Goal: Information Seeking & Learning: Learn about a topic

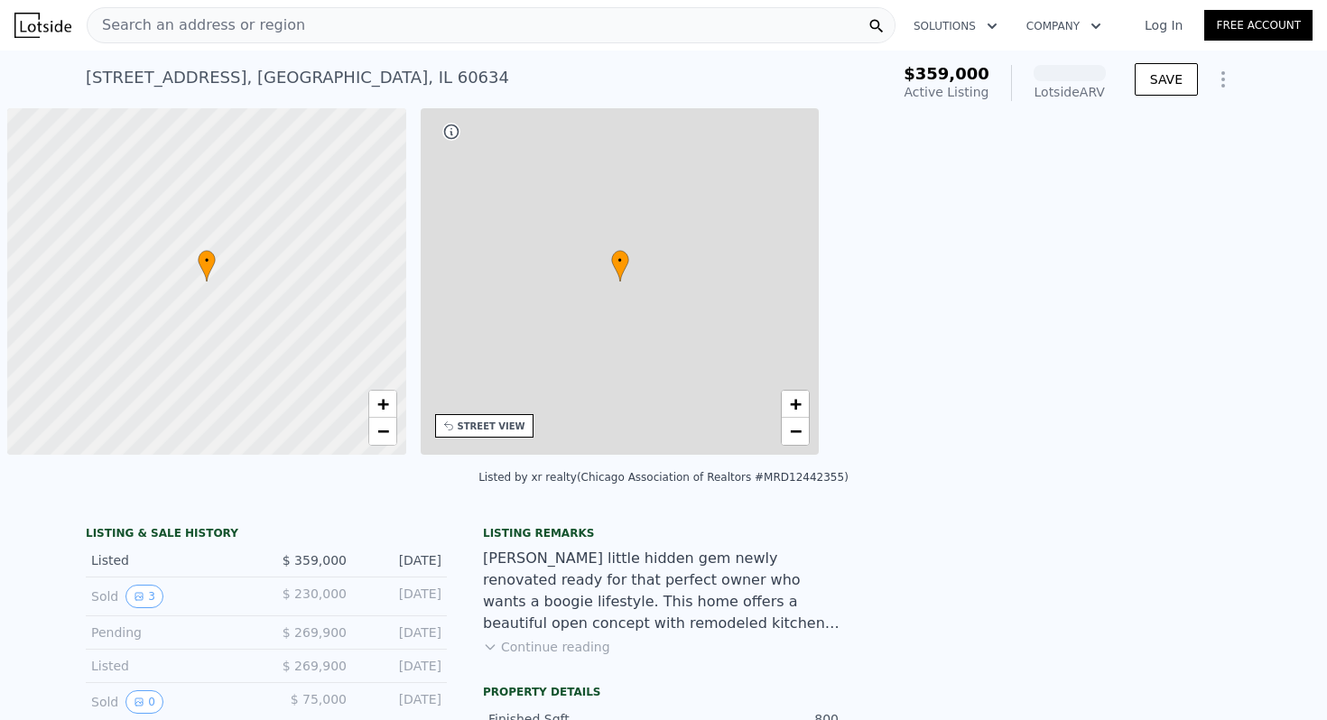
scroll to position [0, 7]
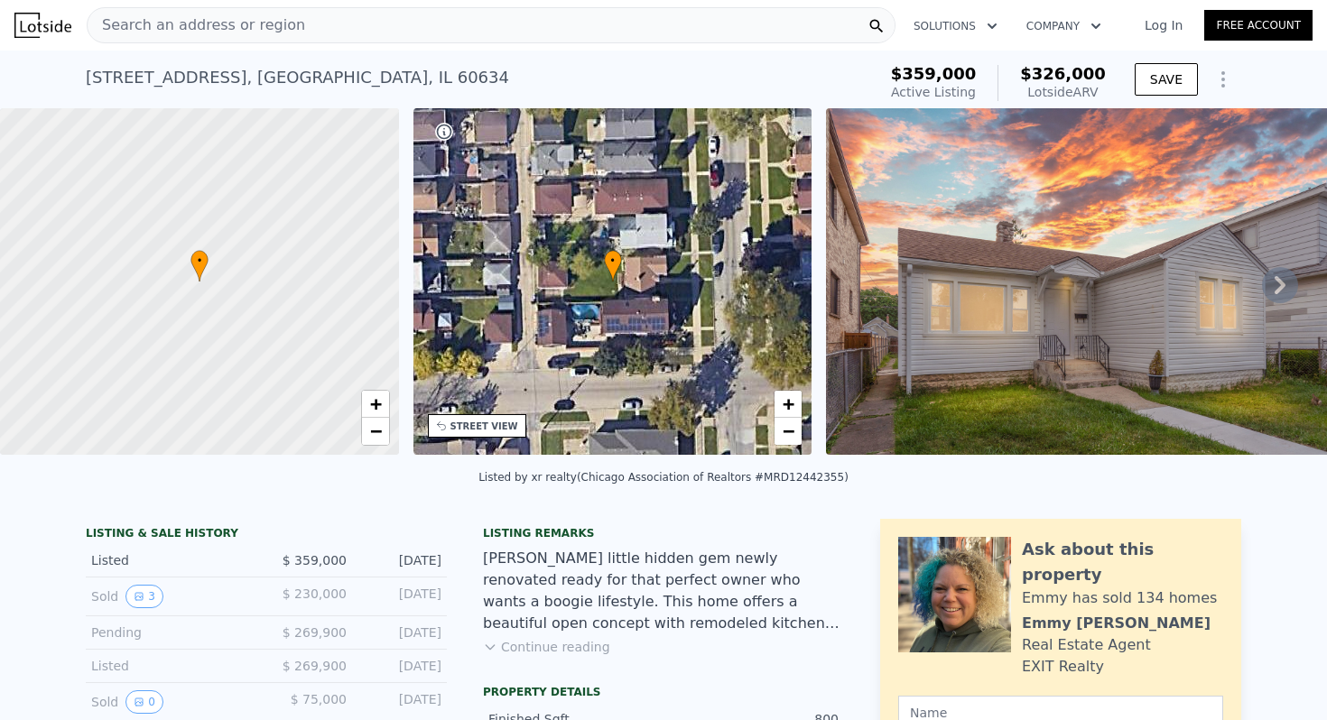
drag, startPoint x: 1106, startPoint y: 88, endPoint x: 1036, endPoint y: 88, distance: 70.4
click at [1036, 88] on div "Lotside ARV" at bounding box center [1063, 92] width 86 height 18
copy div "Lotside ARV"
click at [1024, 71] on div "$326,000 Lotside ARV" at bounding box center [1052, 83] width 108 height 36
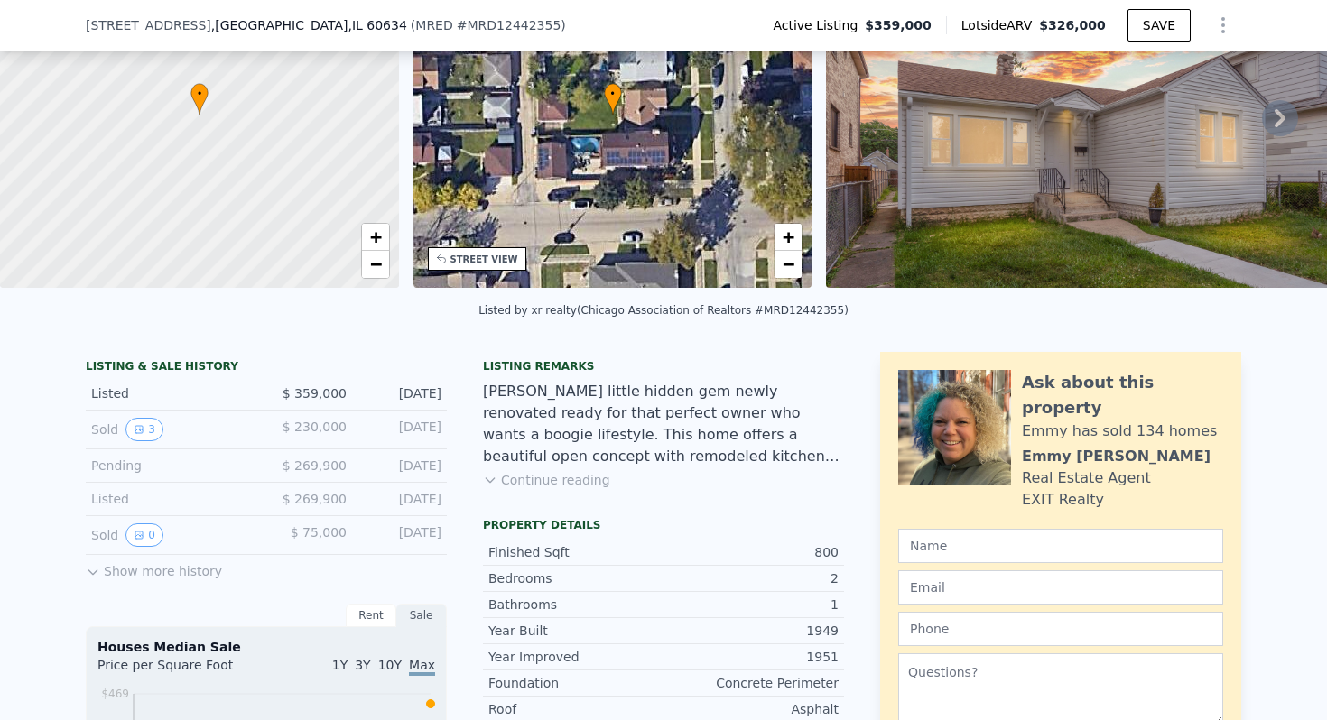
scroll to position [163, 0]
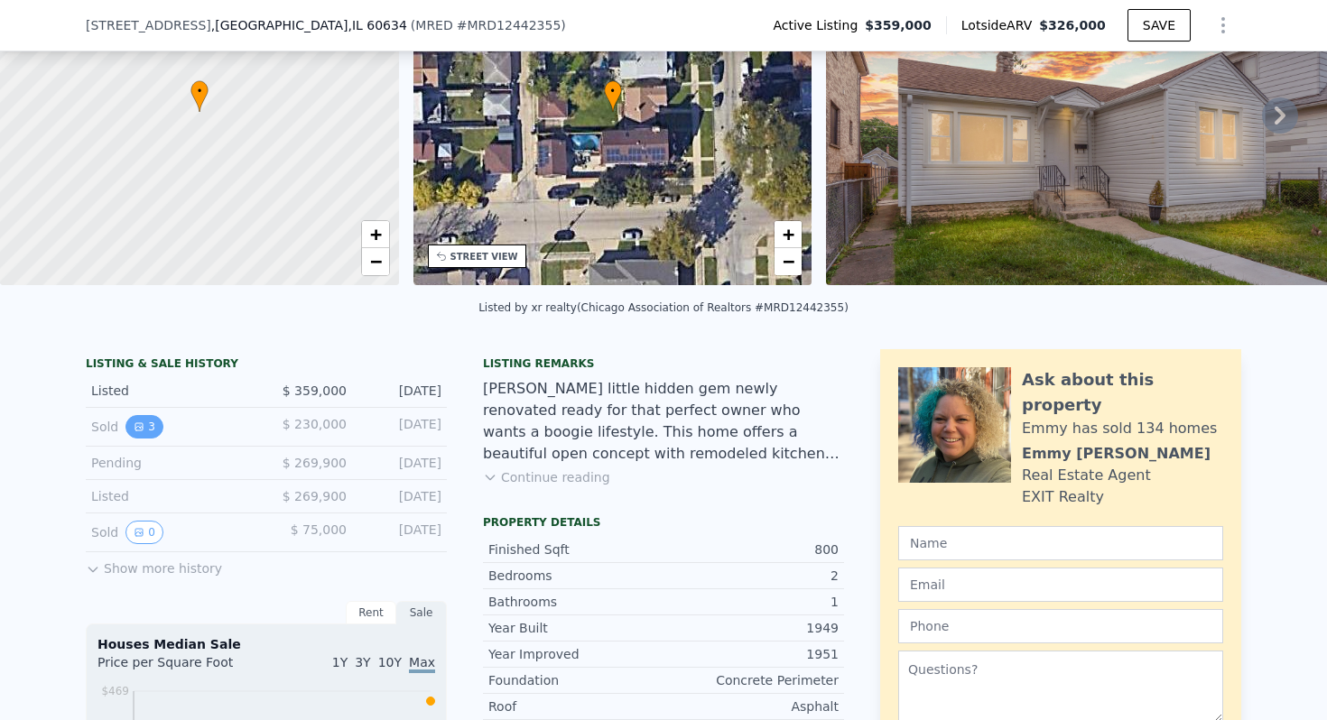
click at [146, 417] on button "3" at bounding box center [144, 426] width 38 height 23
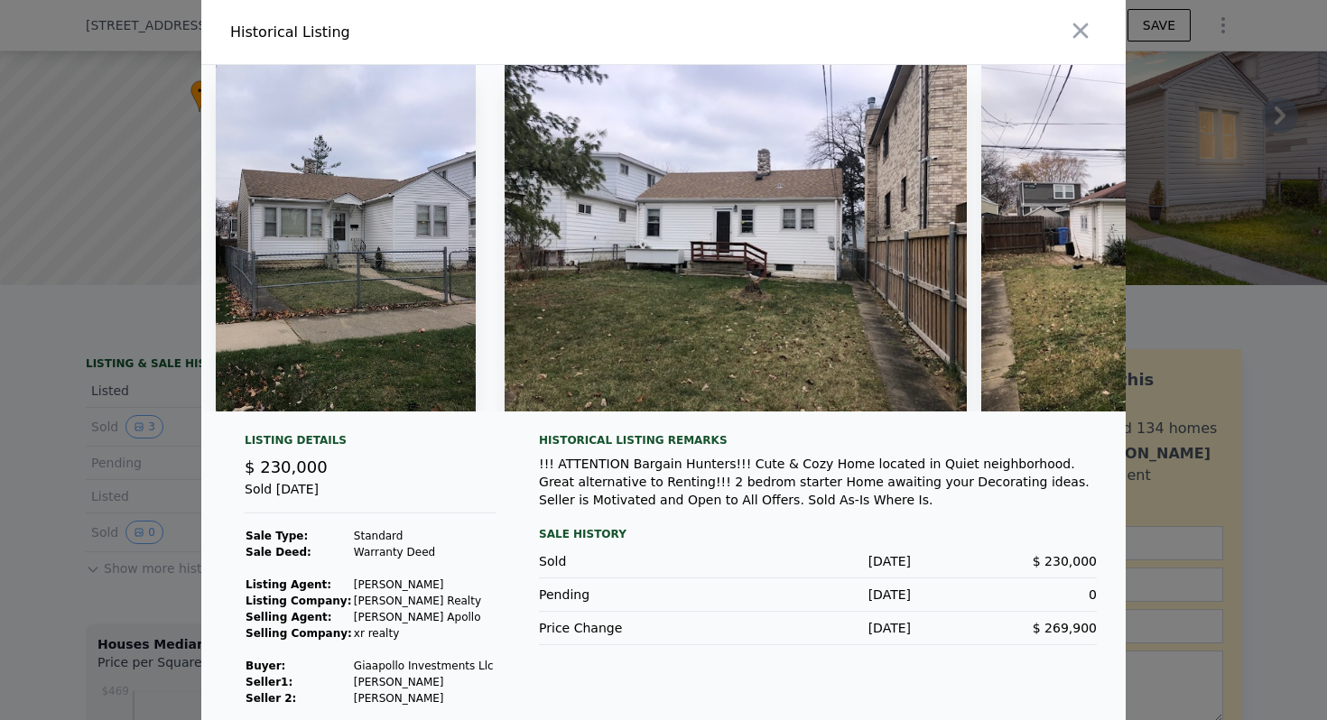
click at [418, 276] on img at bounding box center [346, 238] width 260 height 347
click at [1054, 228] on img at bounding box center [1212, 238] width 462 height 347
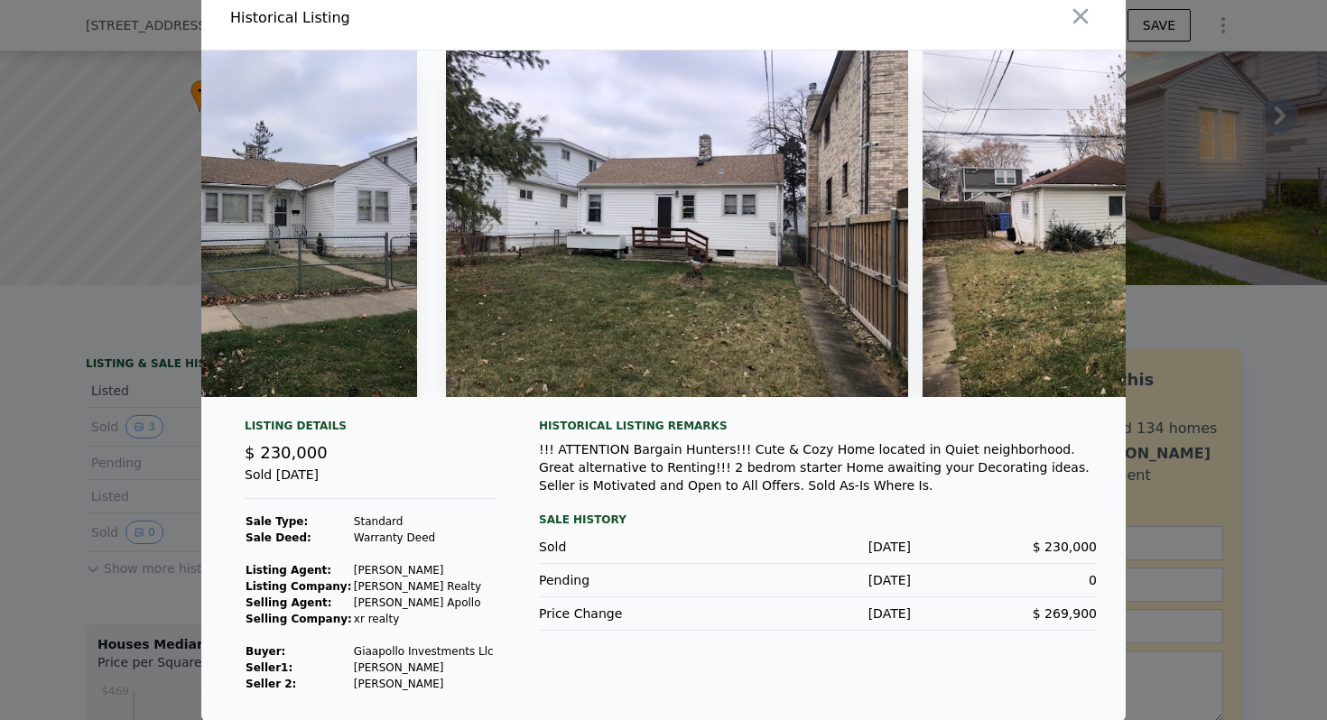
scroll to position [0, 0]
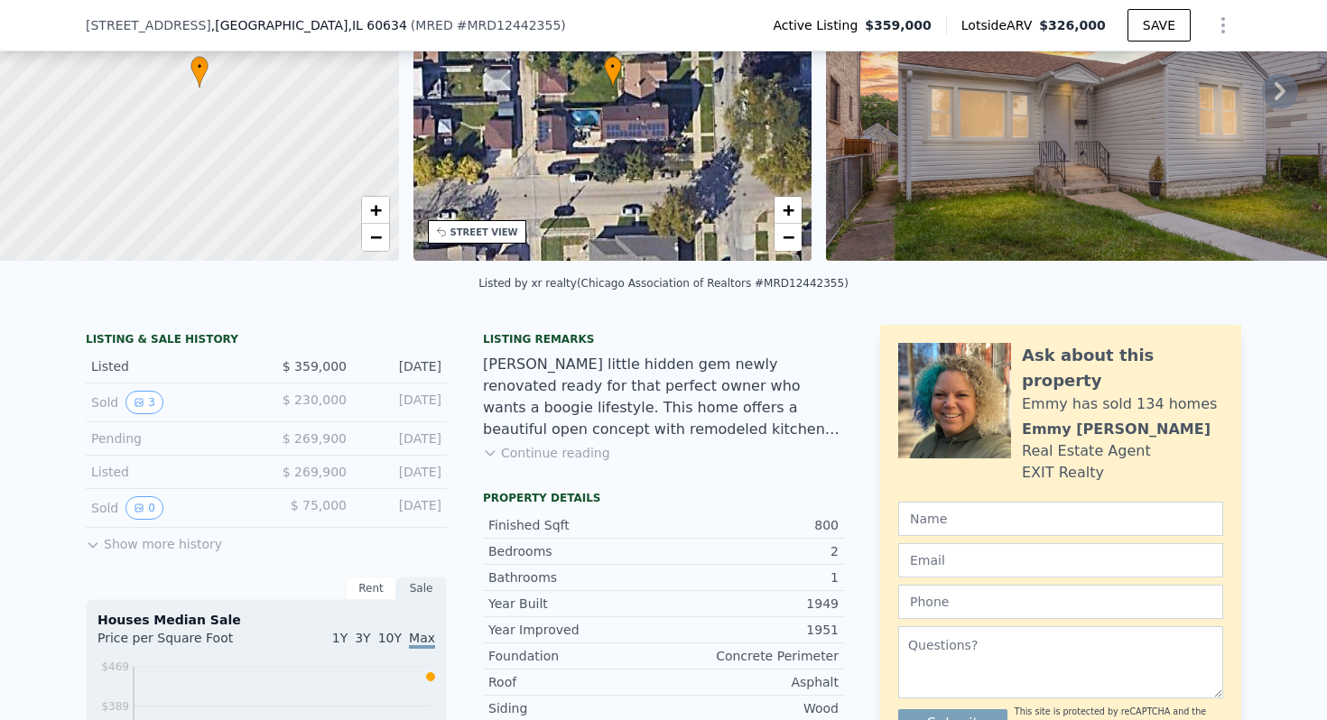
scroll to position [191, 0]
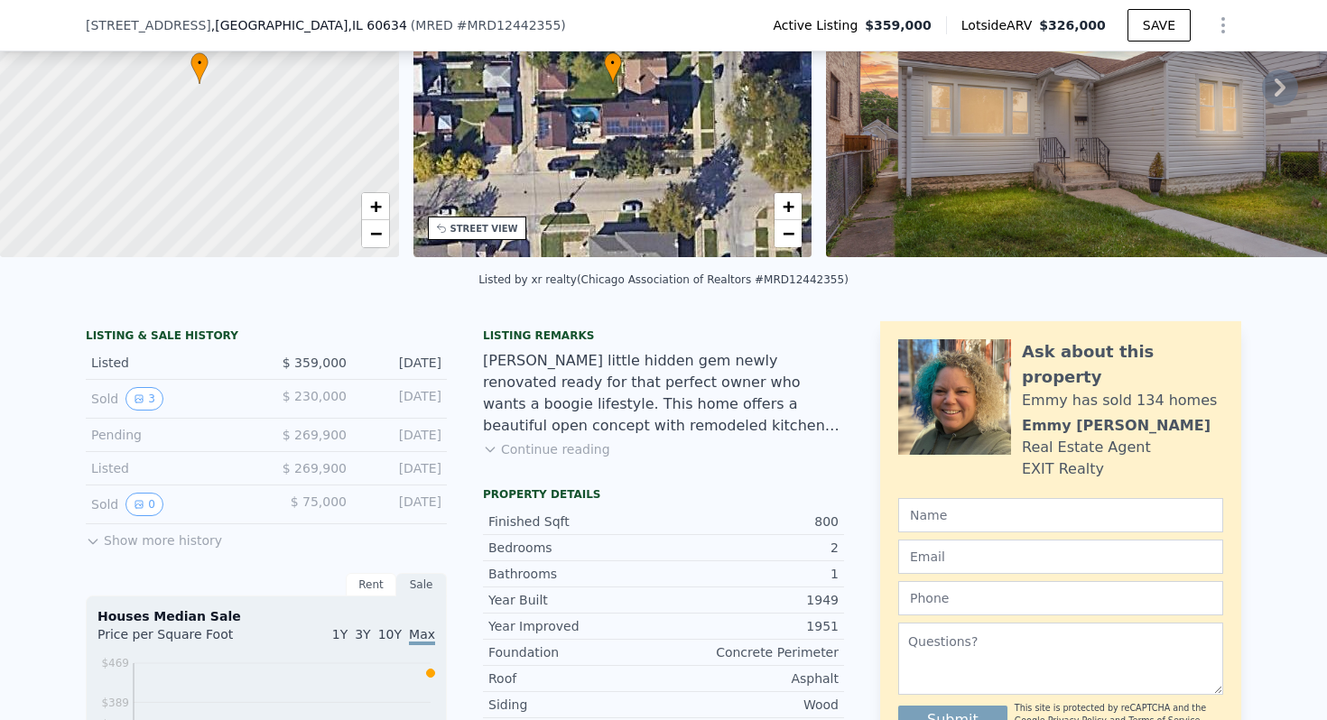
click at [517, 448] on button "Continue reading" at bounding box center [546, 450] width 127 height 18
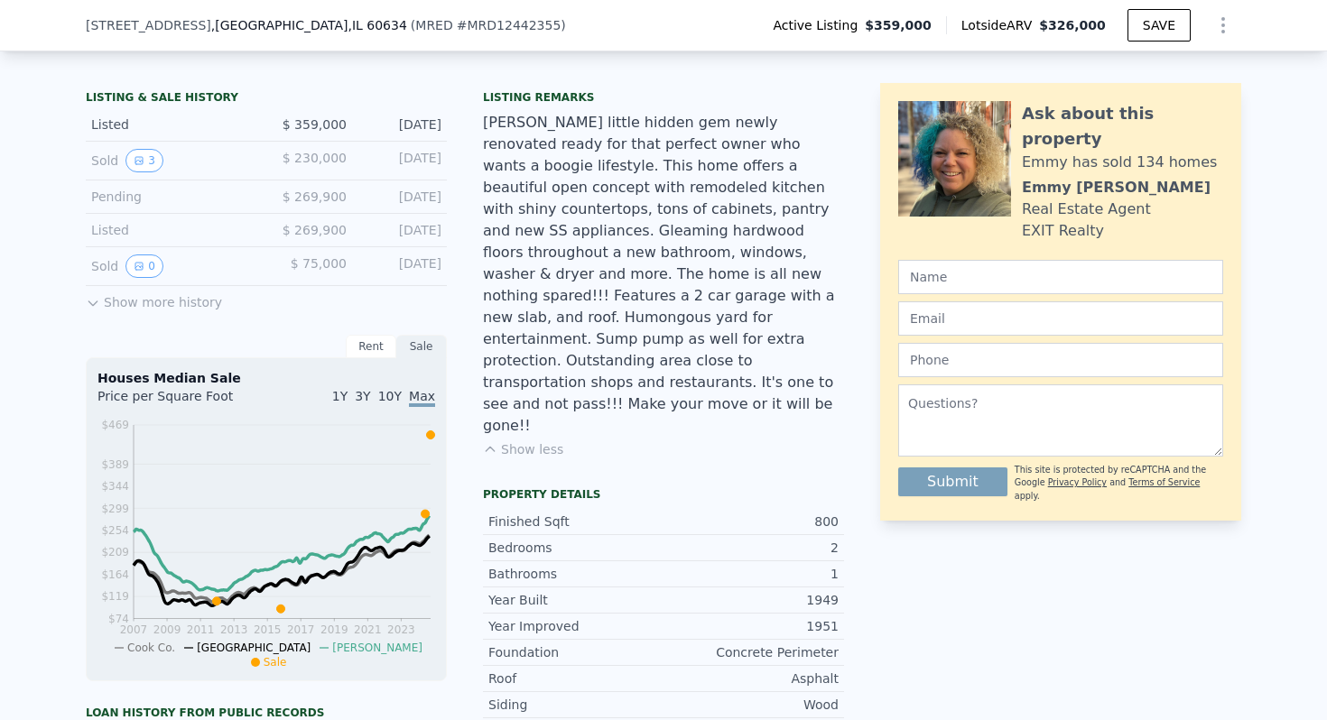
scroll to position [431, 0]
click at [384, 345] on div "Rent" at bounding box center [371, 345] width 51 height 23
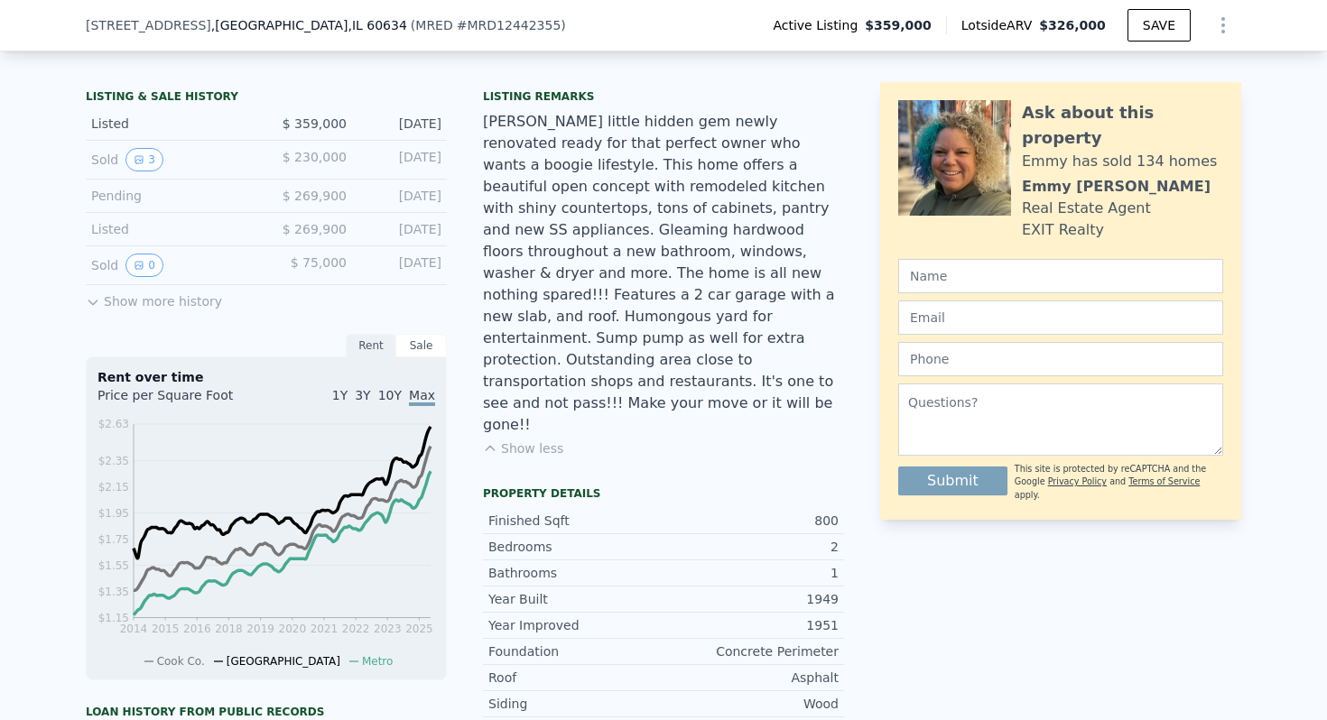
click at [422, 347] on div "Sale" at bounding box center [421, 345] width 51 height 23
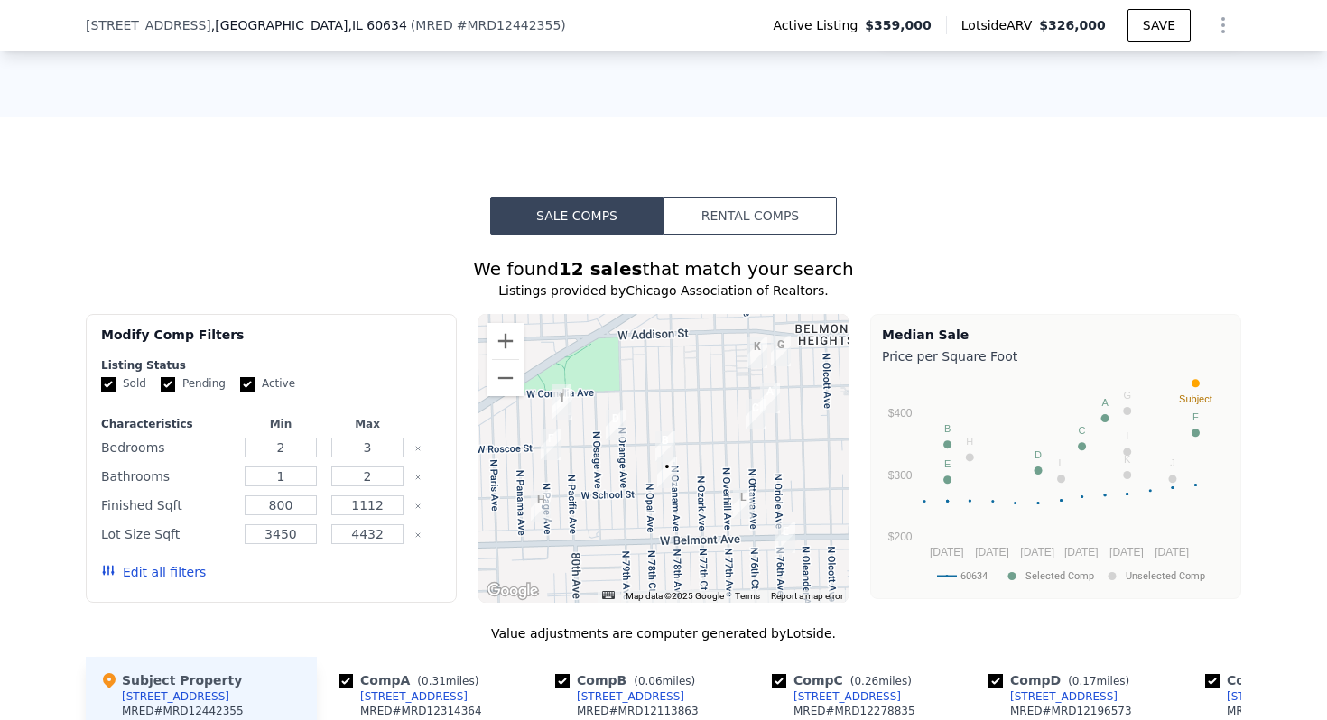
scroll to position [1782, 0]
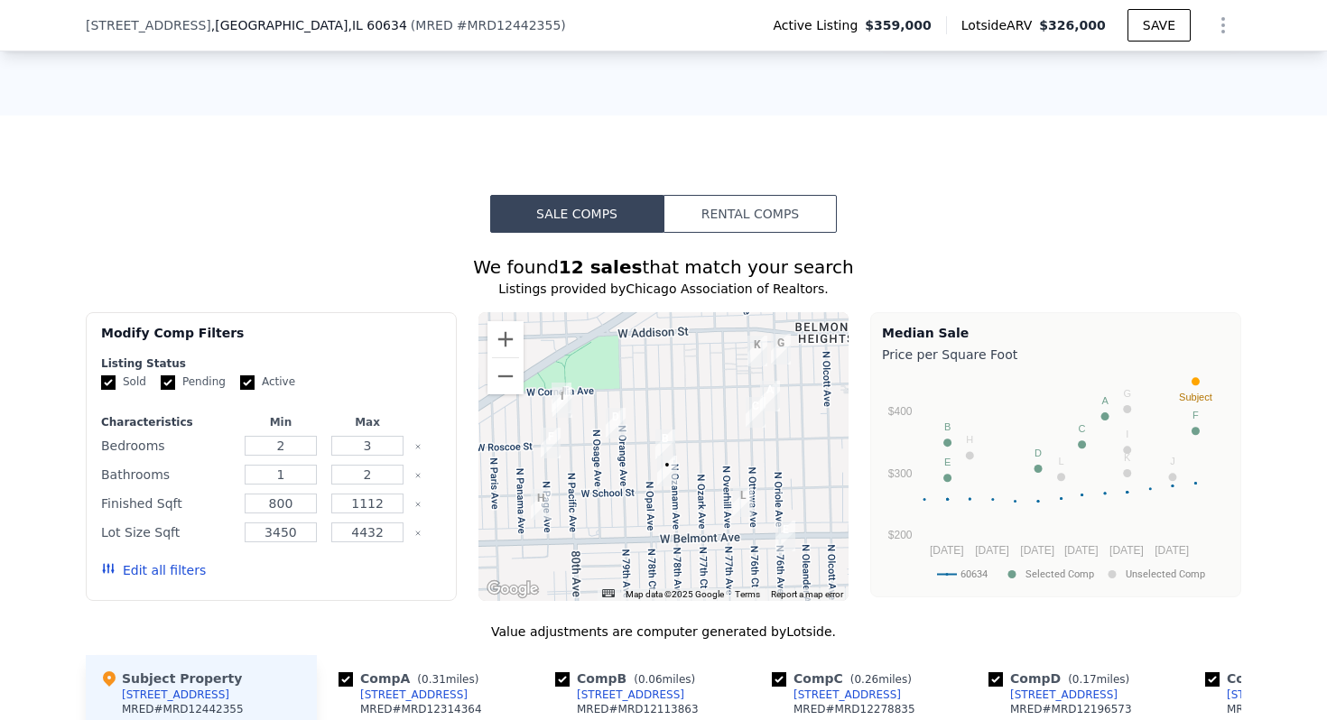
click at [770, 195] on button "Rental Comps" at bounding box center [750, 214] width 173 height 38
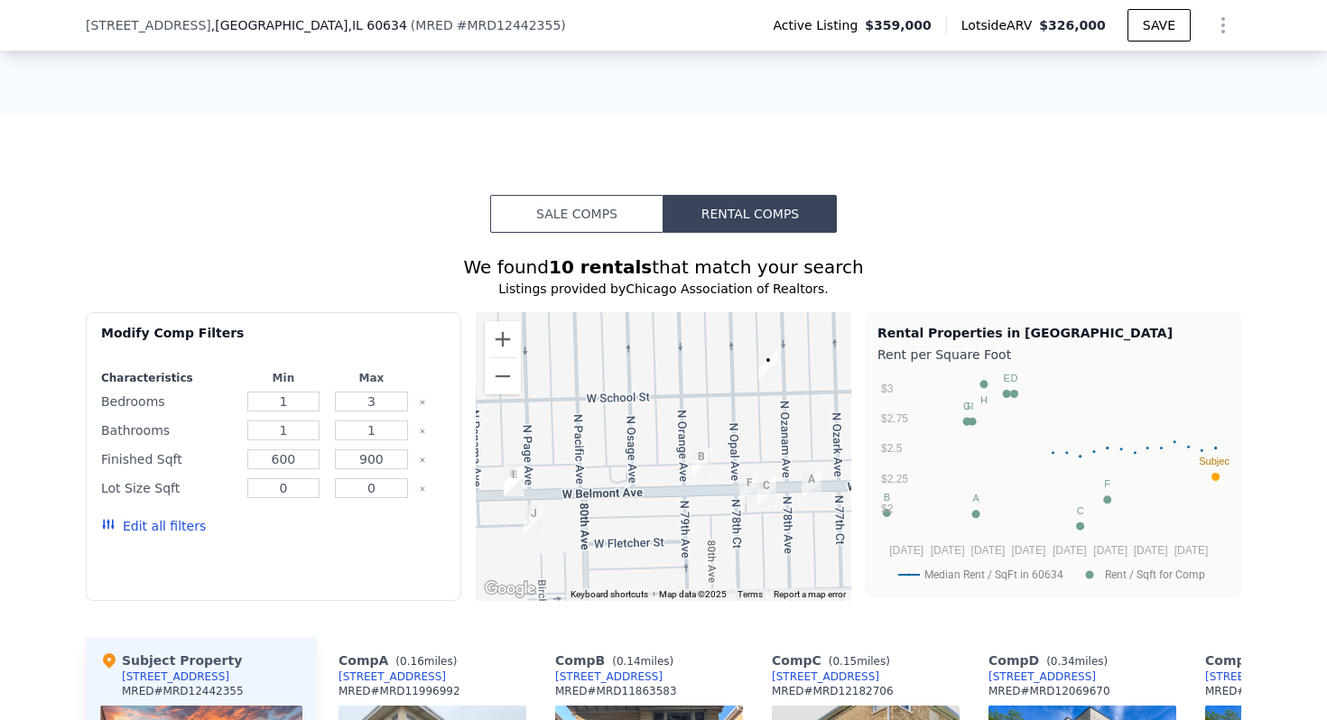
click at [593, 195] on button "Sale Comps" at bounding box center [576, 214] width 173 height 38
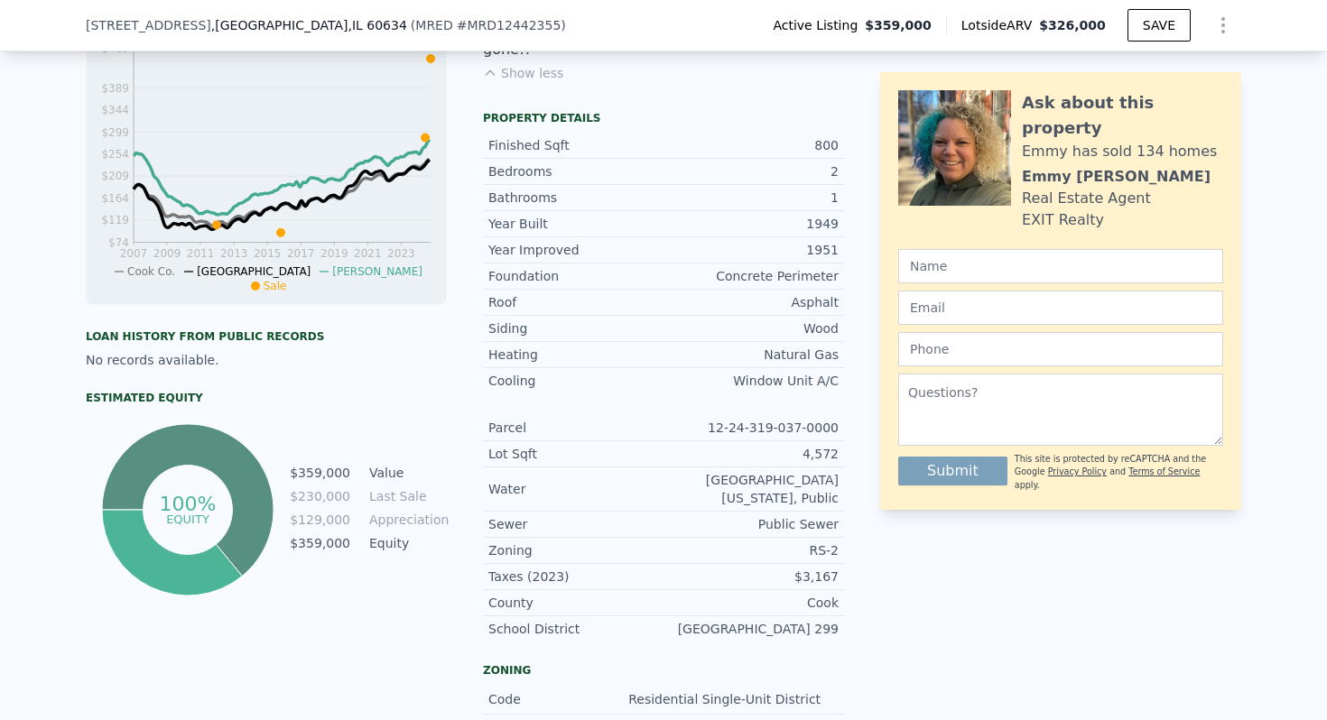
scroll to position [0, 0]
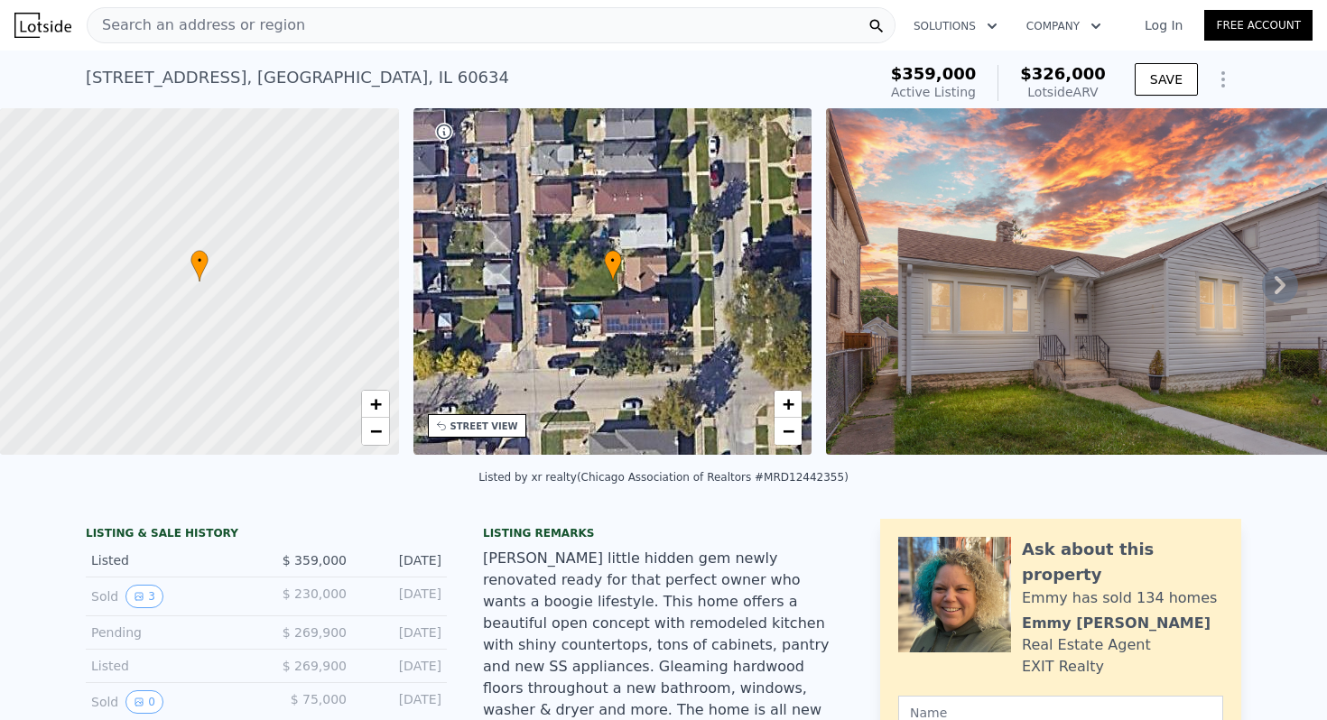
click at [1220, 87] on icon "Show Options" at bounding box center [1223, 80] width 22 height 22
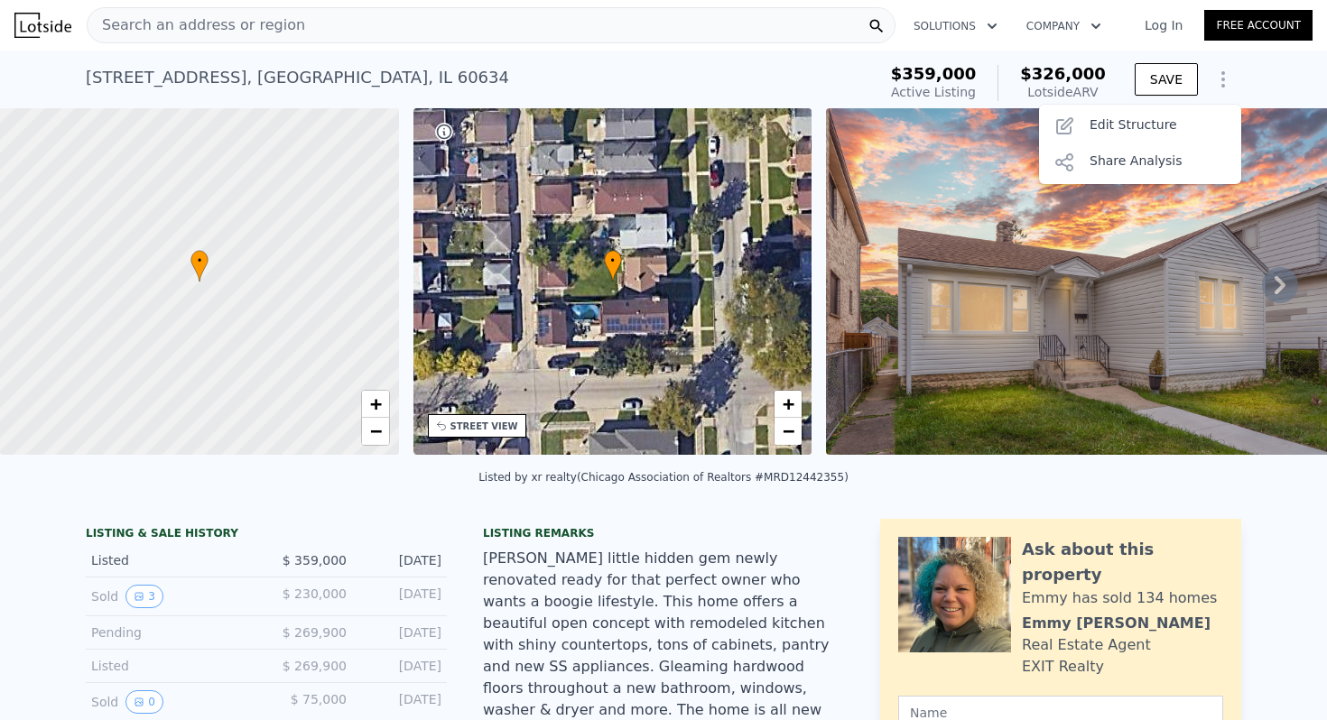
click at [748, 55] on div "3304 N Ozanam Ave , Chicago , IL 60634 Active at $359k (~ARV $326k ) $359,000 A…" at bounding box center [664, 80] width 1156 height 58
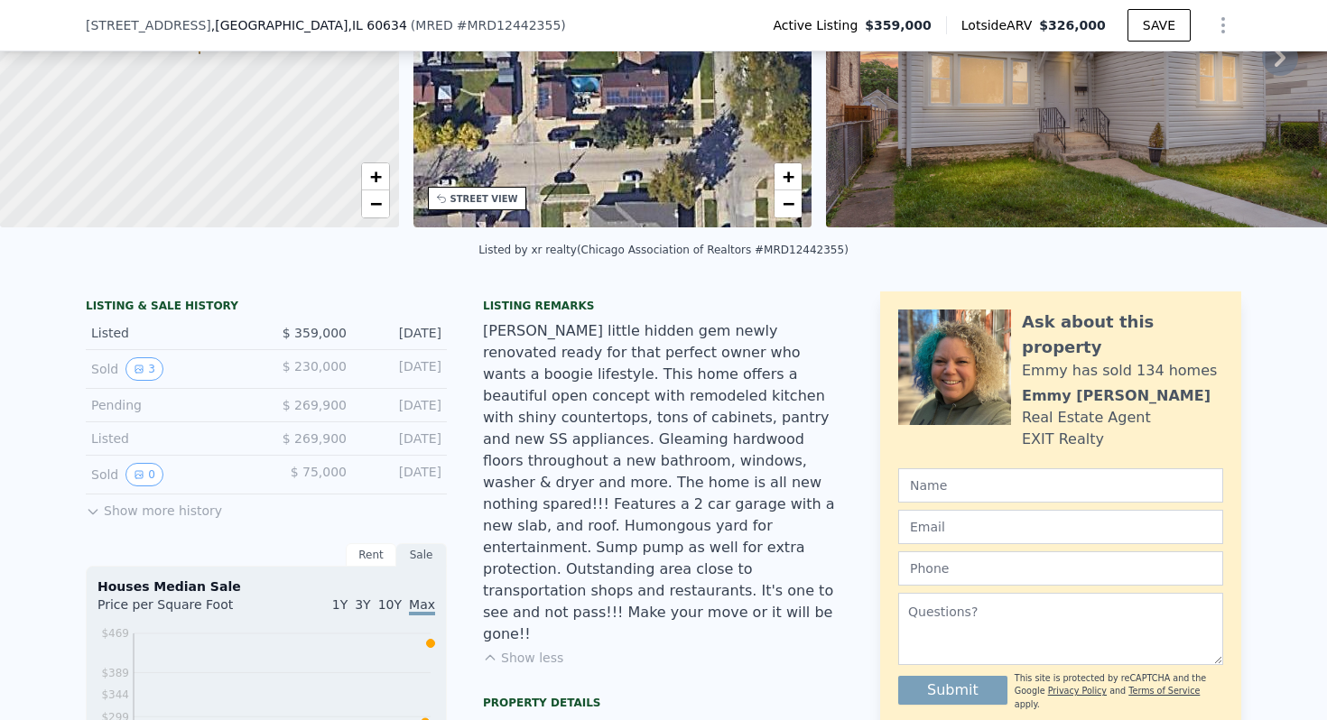
scroll to position [236, 0]
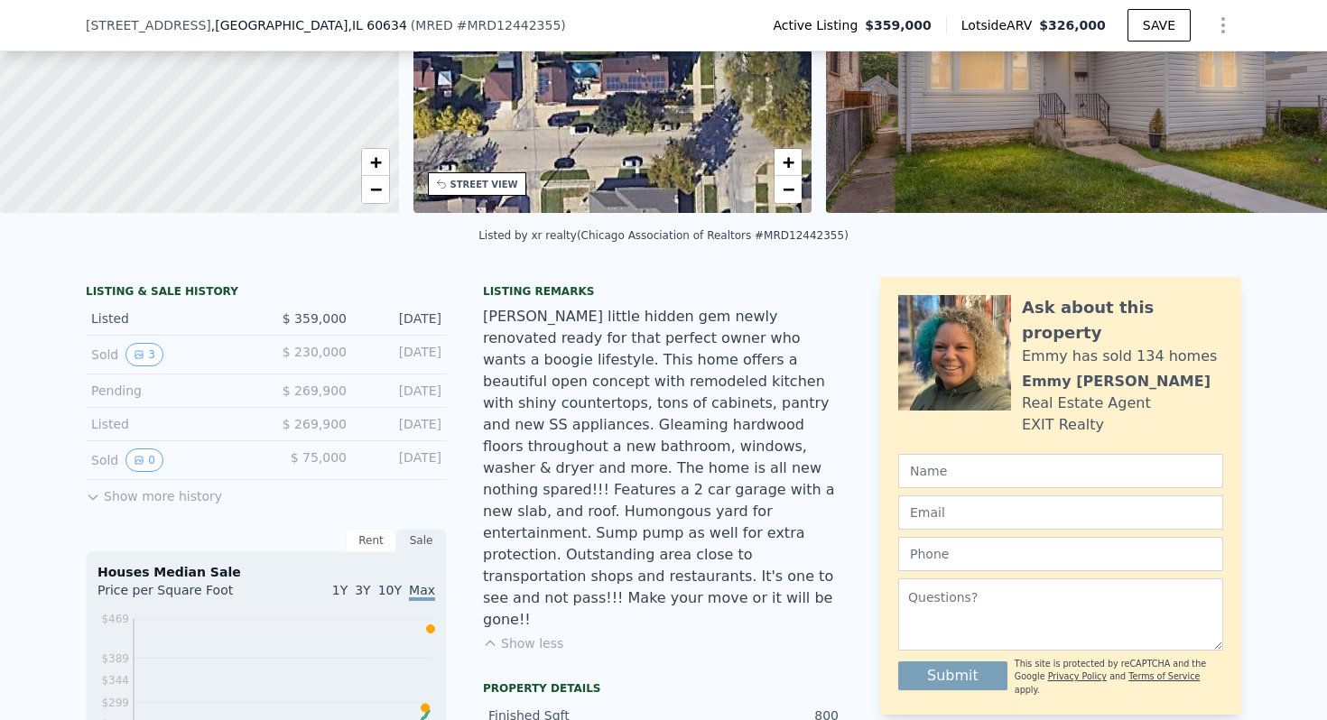
click at [244, 358] on div "Sold 3" at bounding box center [171, 354] width 161 height 23
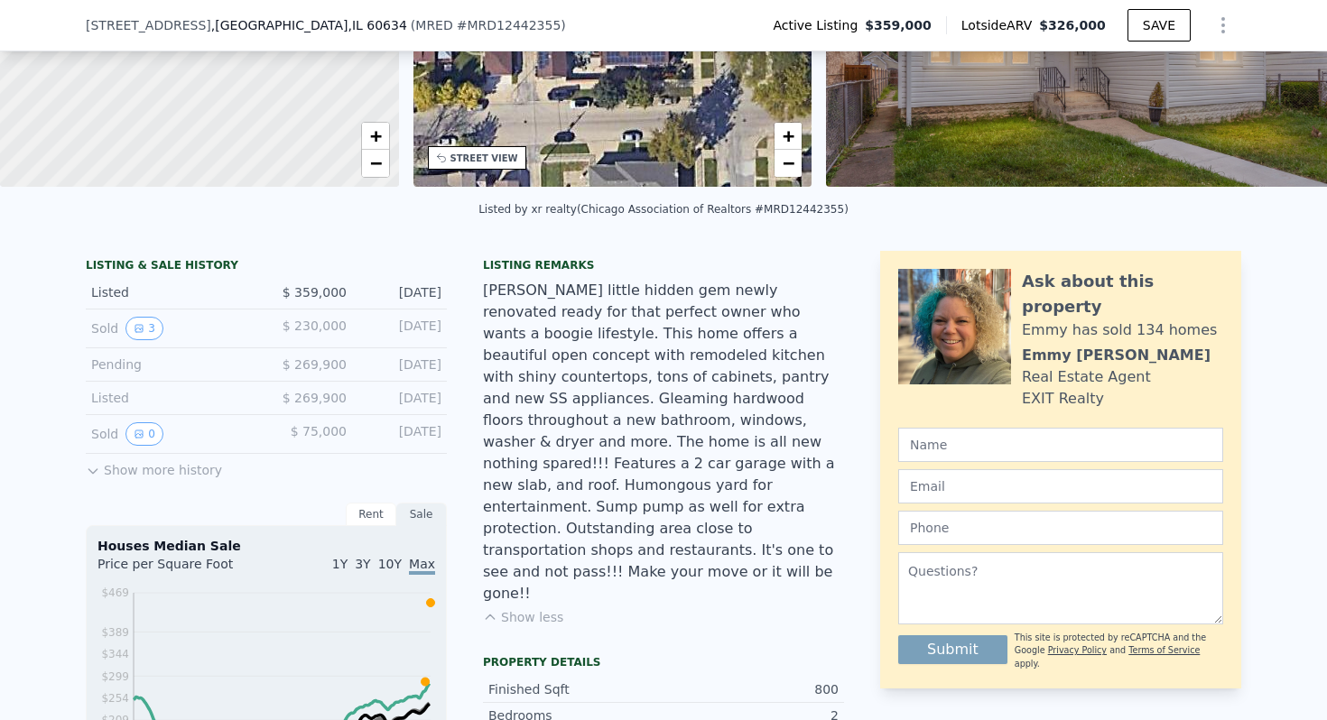
scroll to position [288, 0]
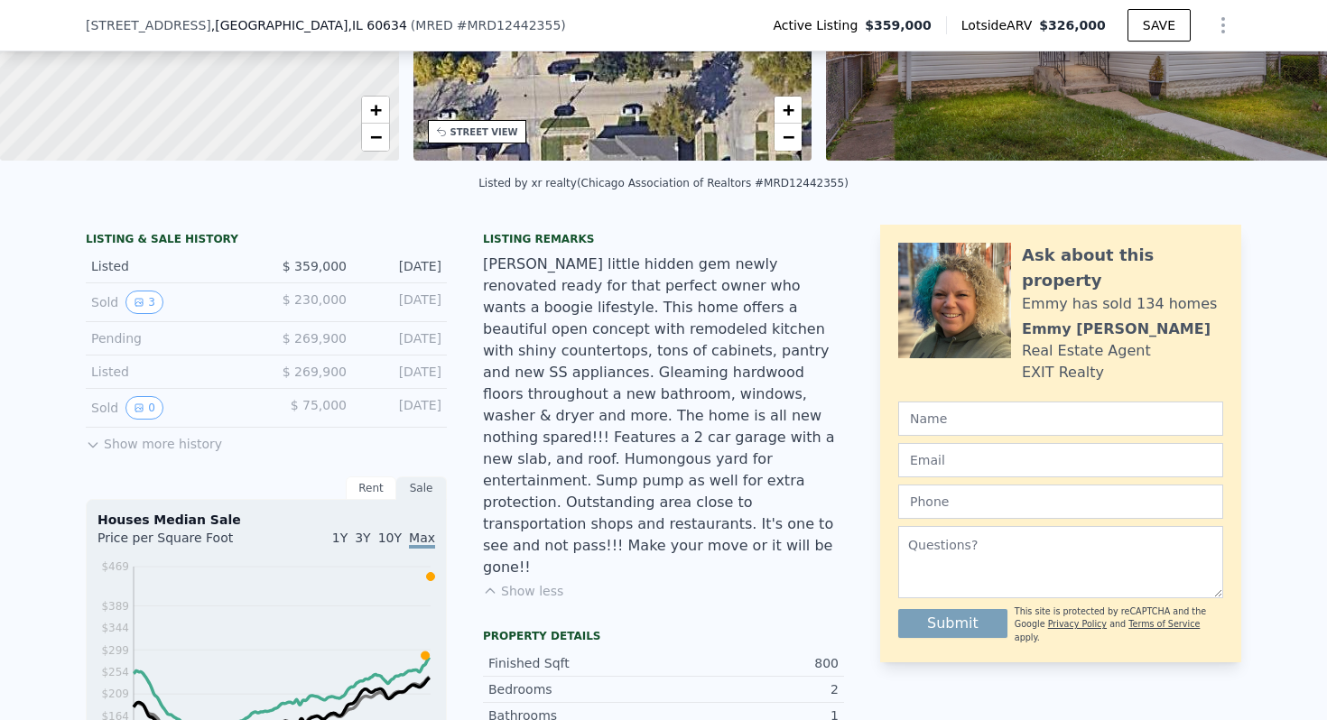
click at [148, 443] on button "Show more history" at bounding box center [154, 440] width 136 height 25
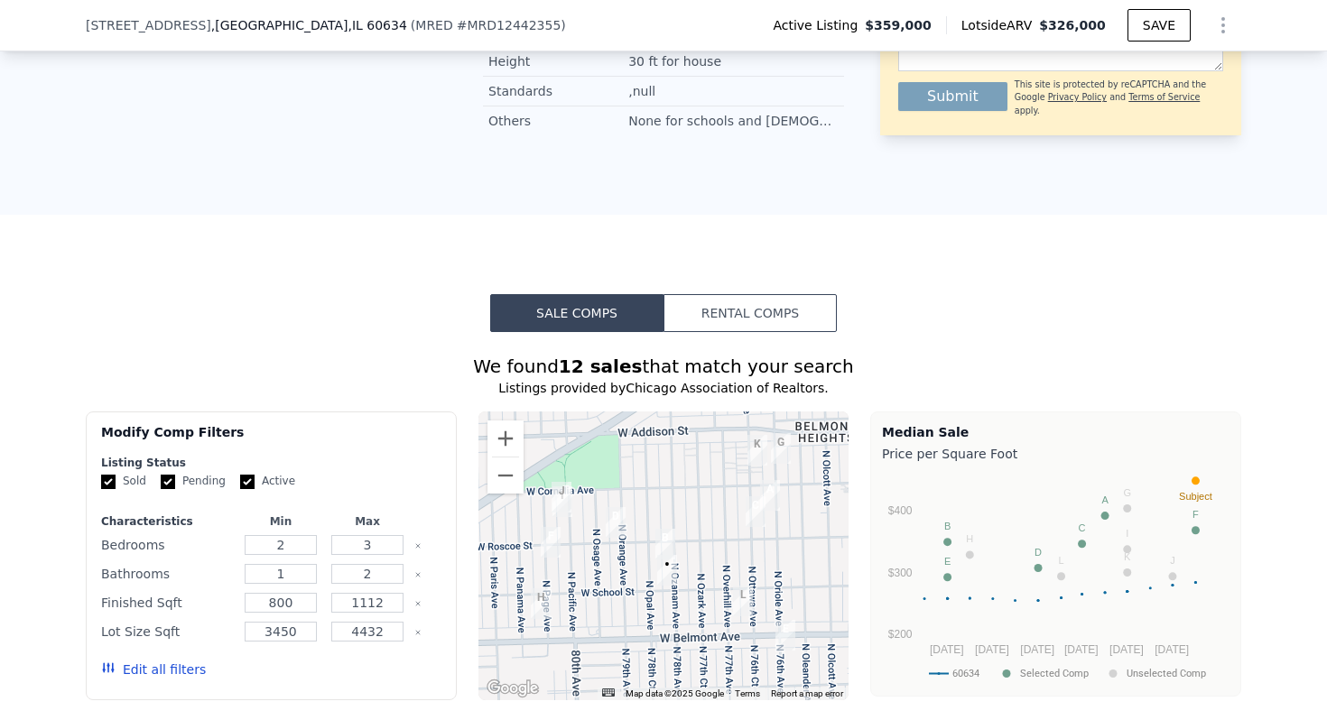
scroll to position [1685, 0]
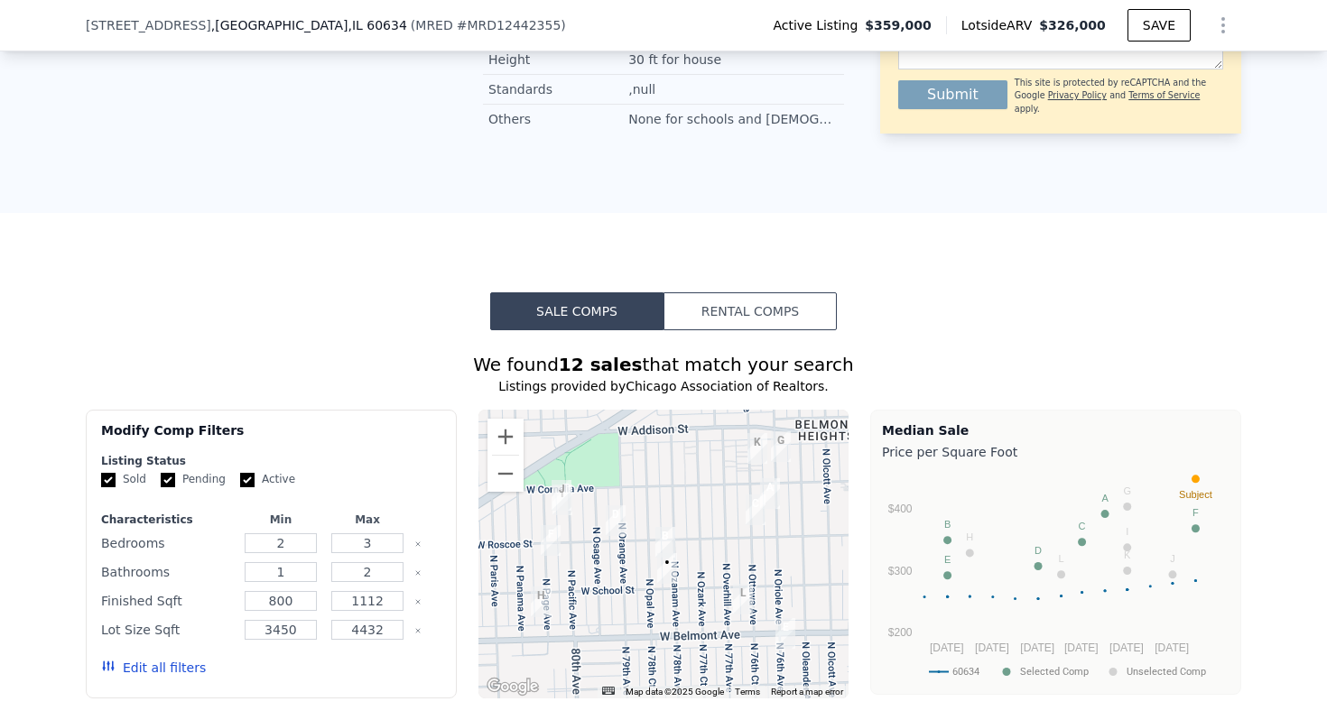
click at [689, 293] on button "Rental Comps" at bounding box center [750, 312] width 173 height 38
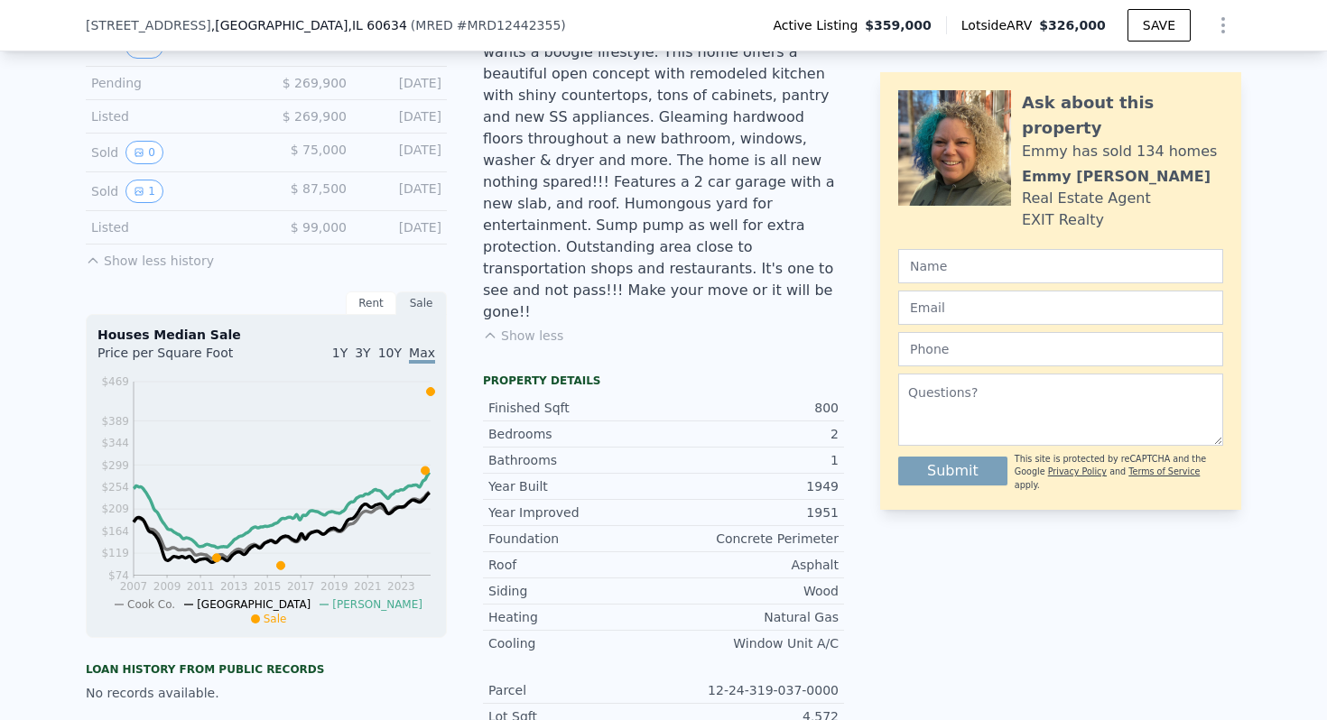
scroll to position [0, 0]
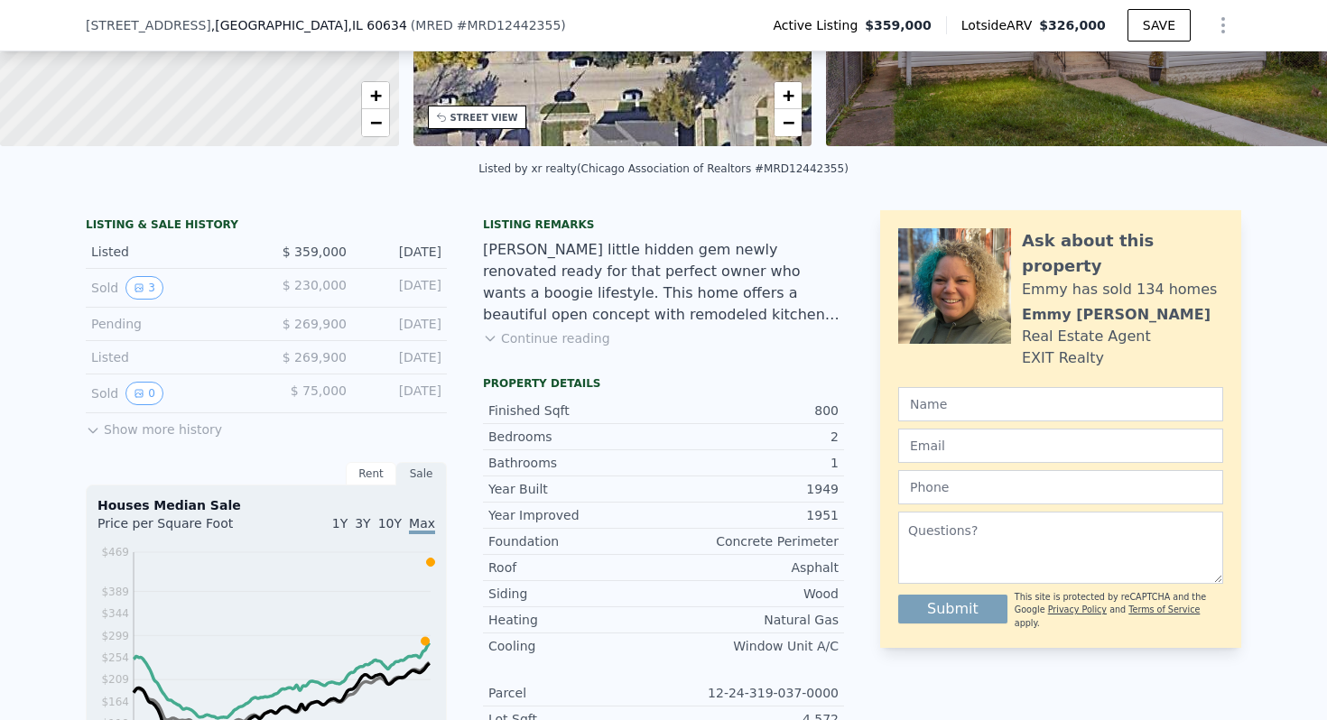
scroll to position [296, 0]
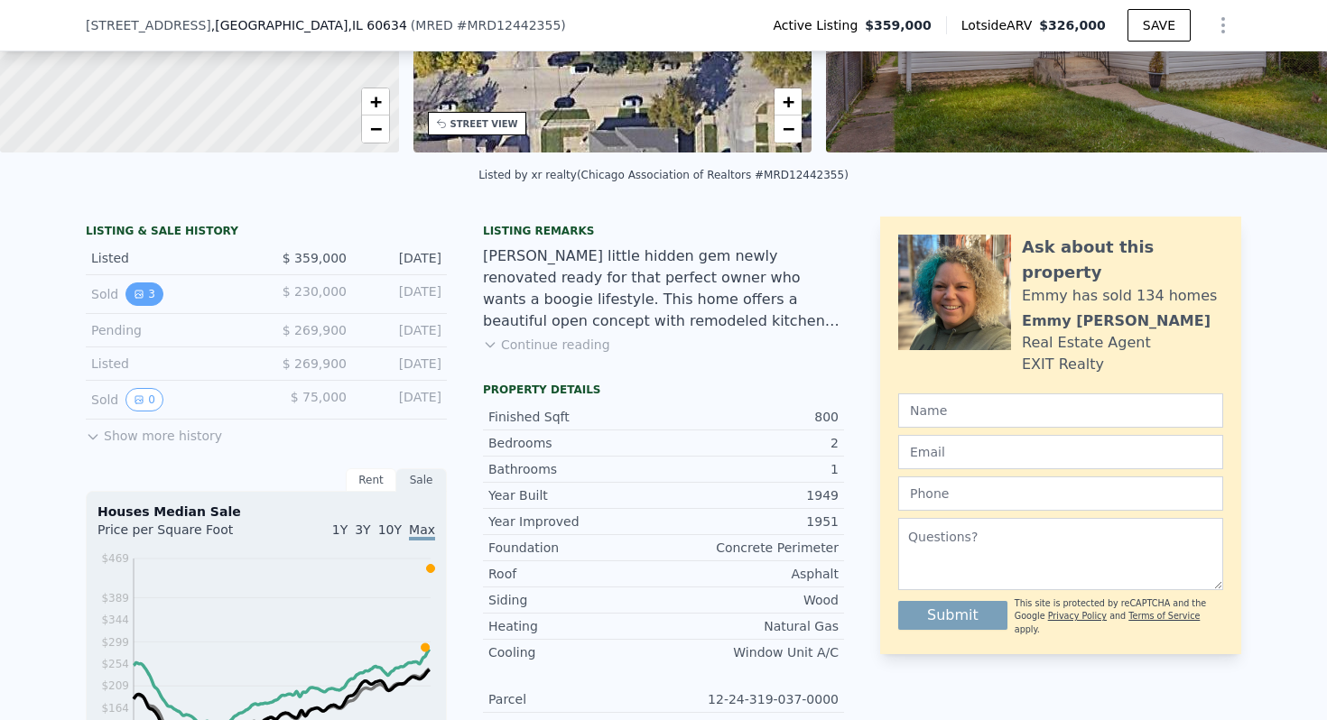
click at [149, 284] on button "3" at bounding box center [144, 294] width 38 height 23
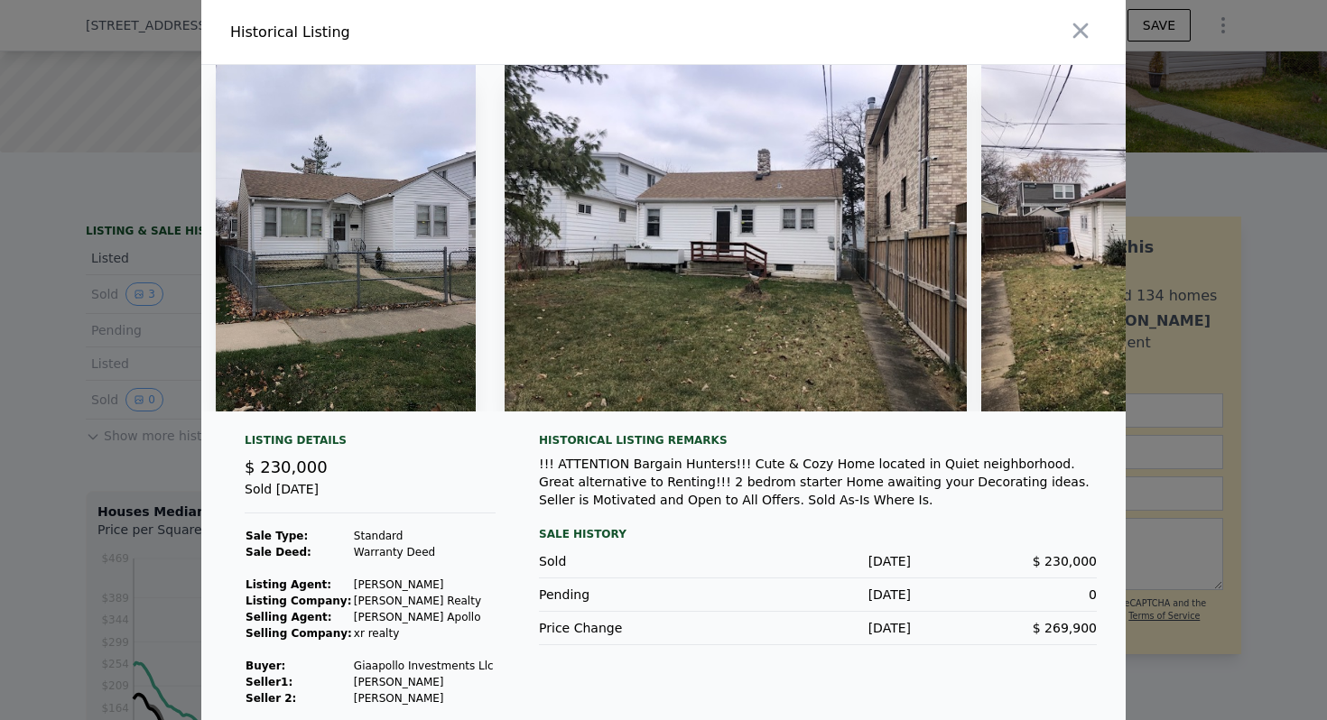
scroll to position [14, 0]
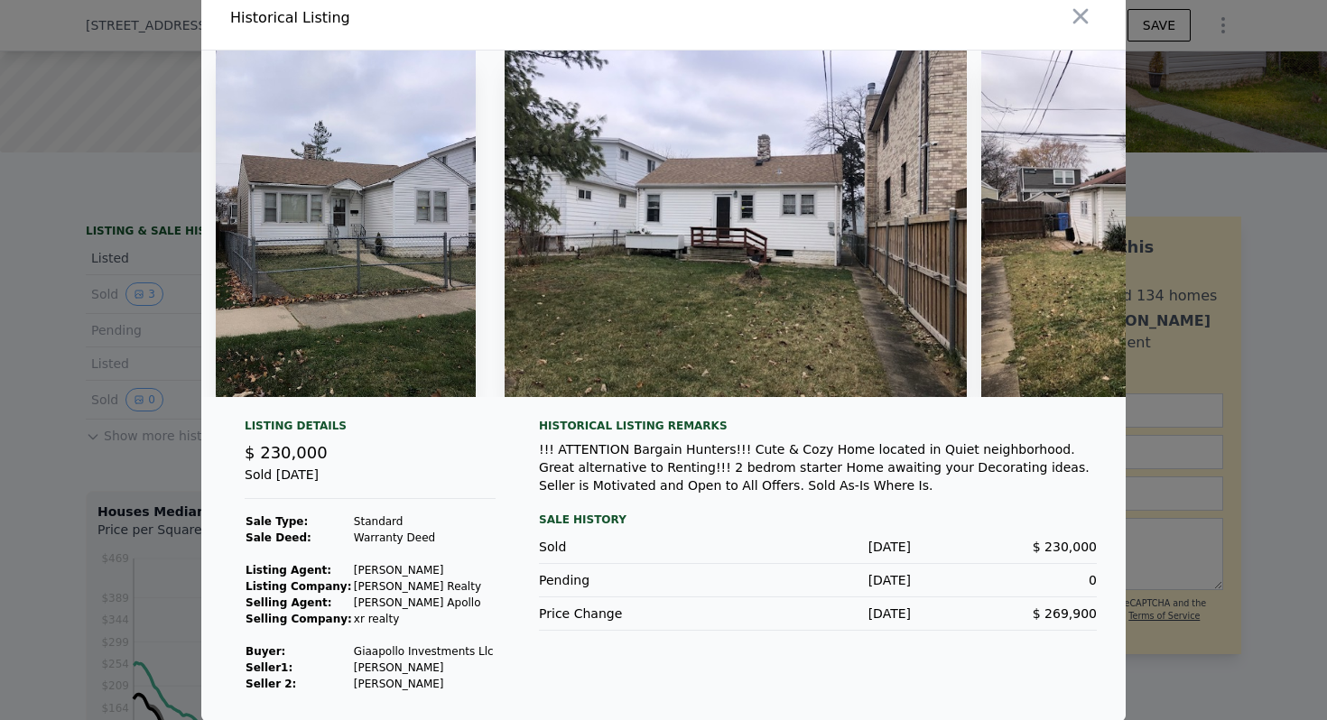
click at [393, 288] on img at bounding box center [346, 224] width 260 height 347
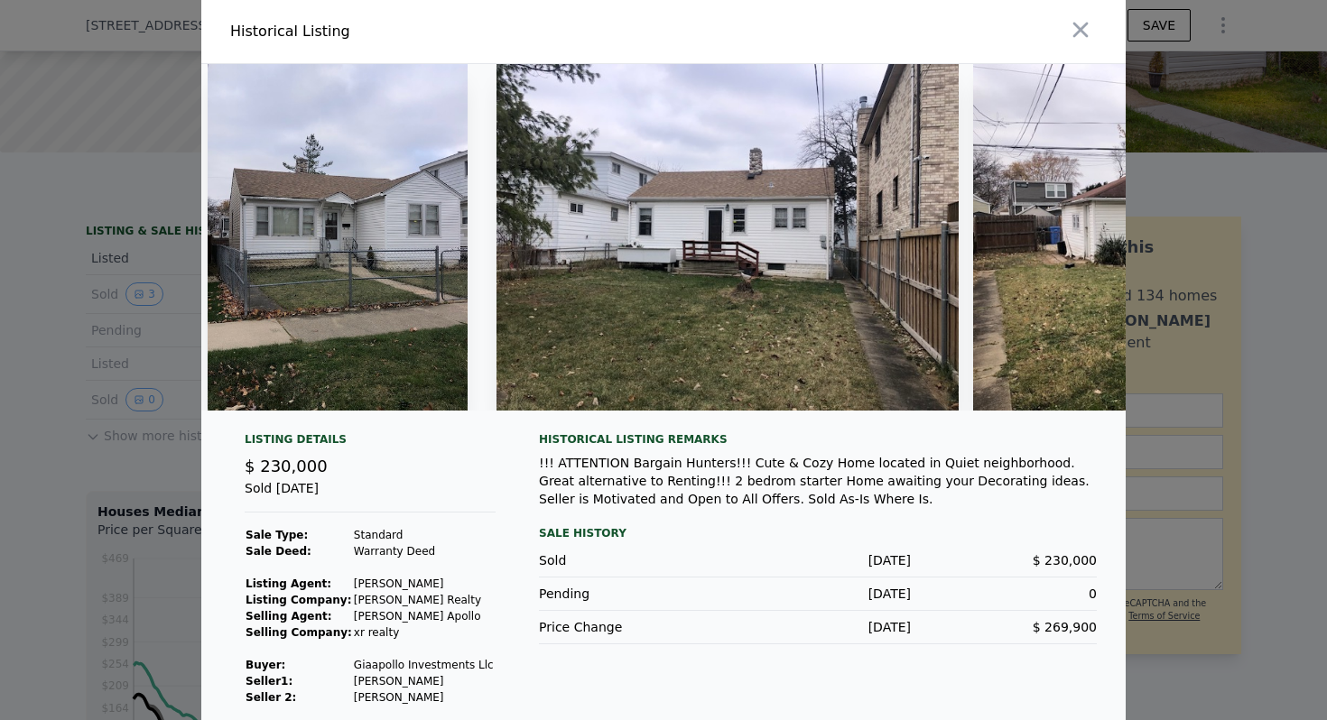
scroll to position [0, 0]
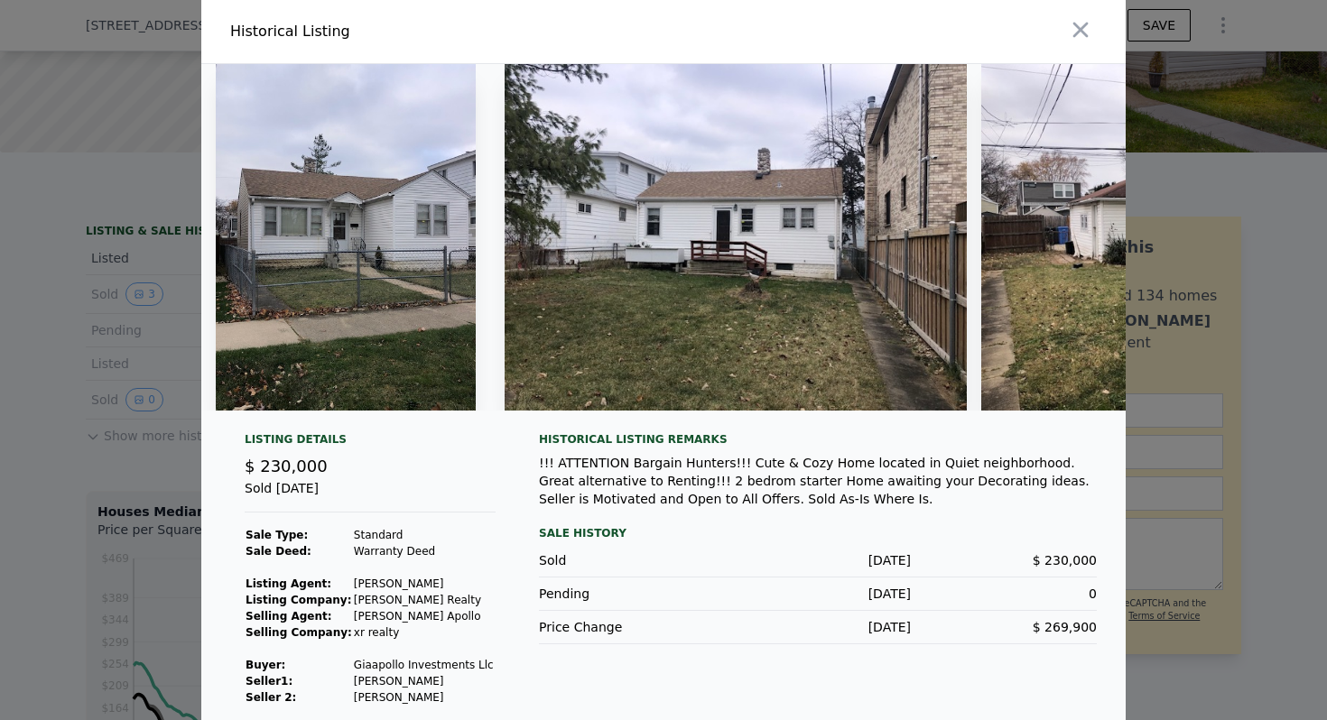
click at [725, 285] on img at bounding box center [736, 237] width 462 height 347
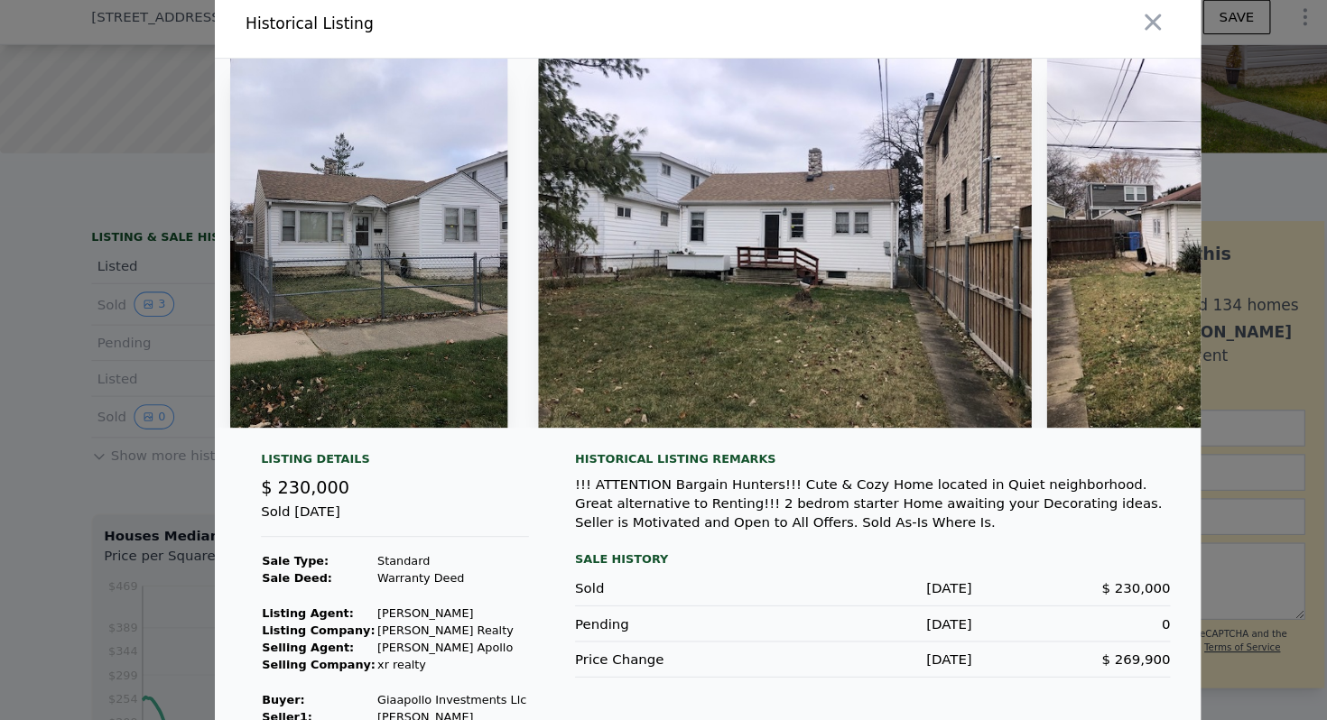
scroll to position [14, 0]
